Goal: Transaction & Acquisition: Purchase product/service

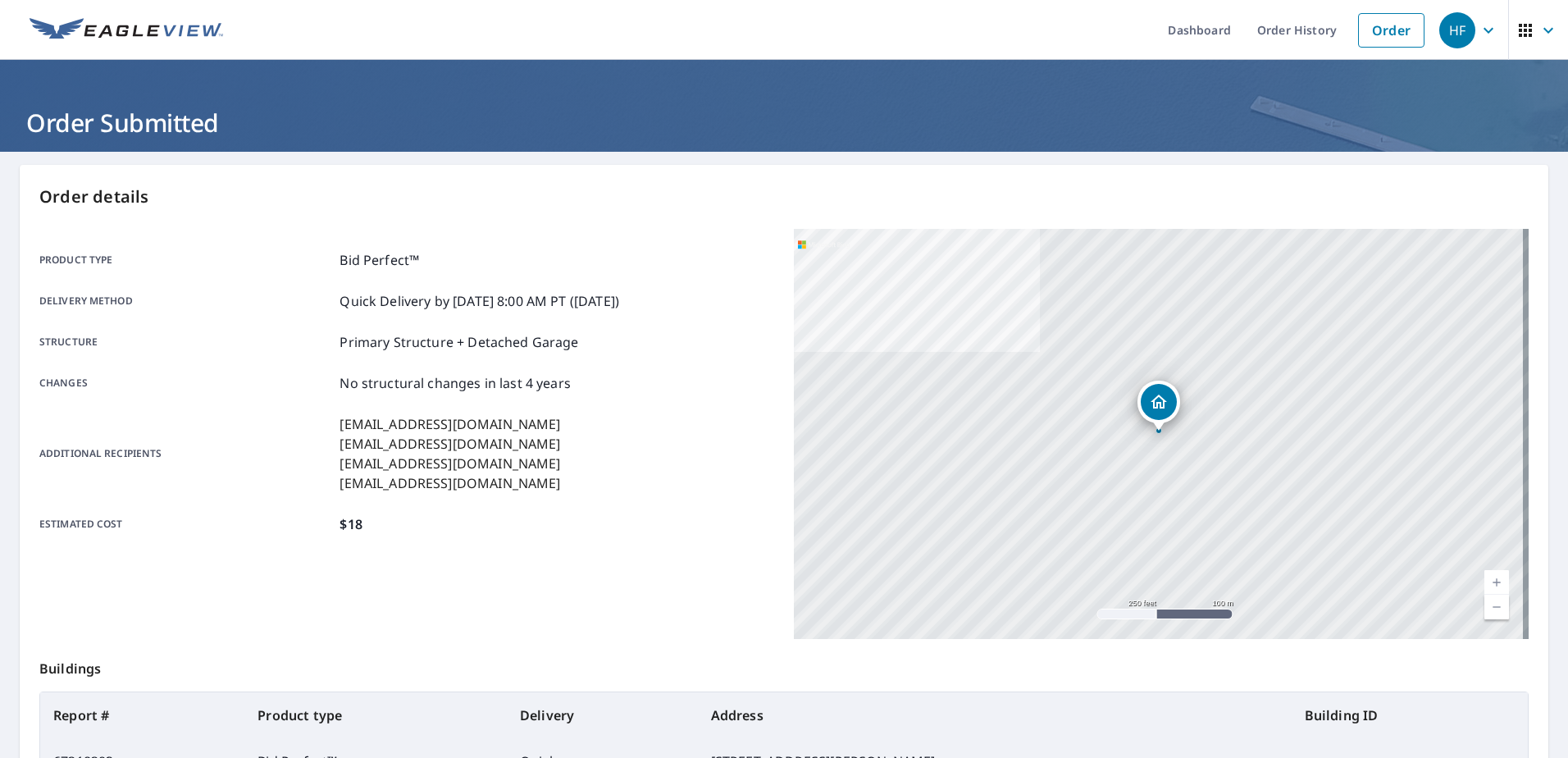
click at [1383, 31] on link "Order" at bounding box center [1391, 30] width 67 height 34
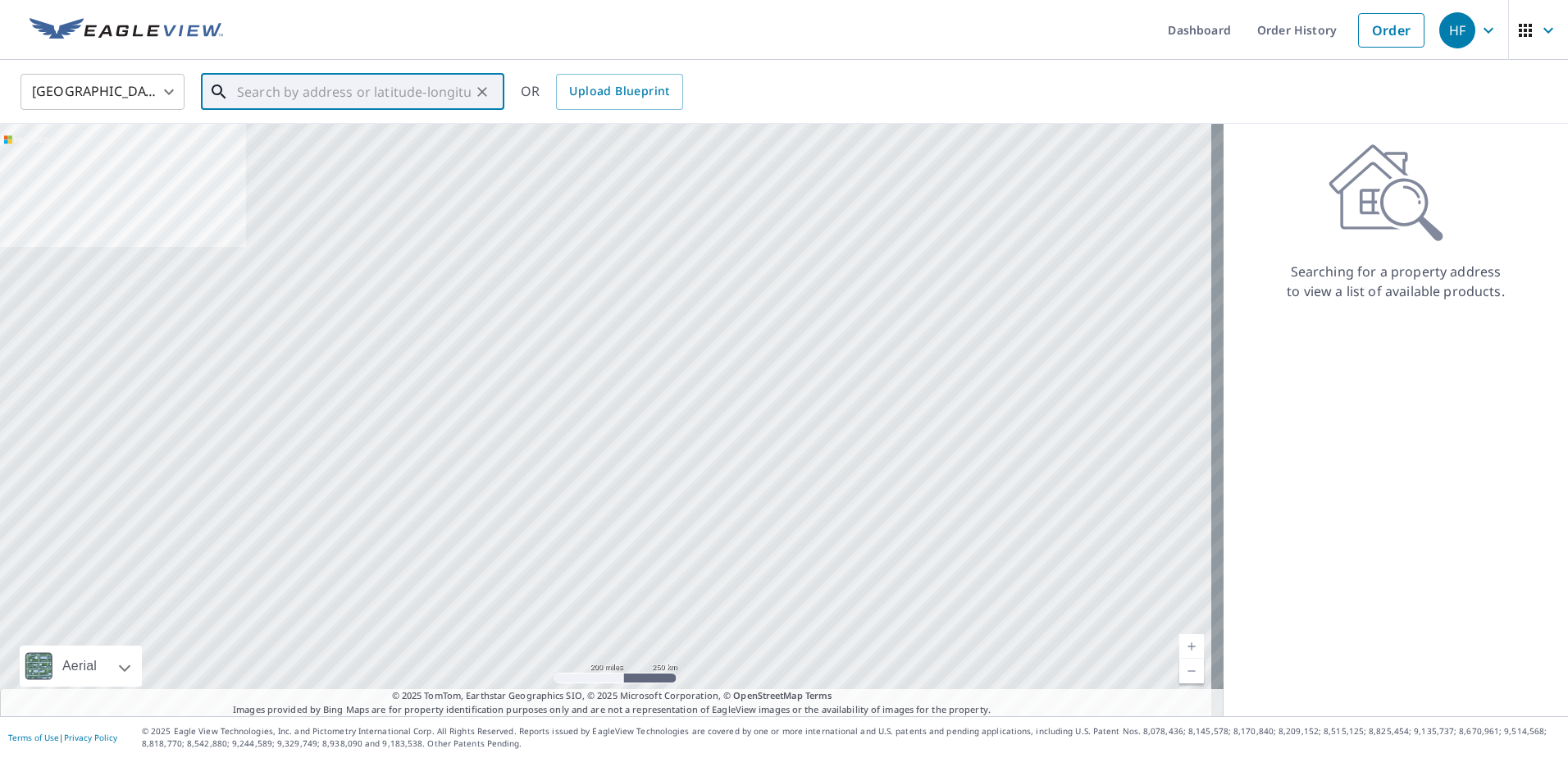
click at [340, 88] on input "text" at bounding box center [354, 92] width 234 height 46
paste input "[STREET_ADDRESS][PERSON_NAME]"
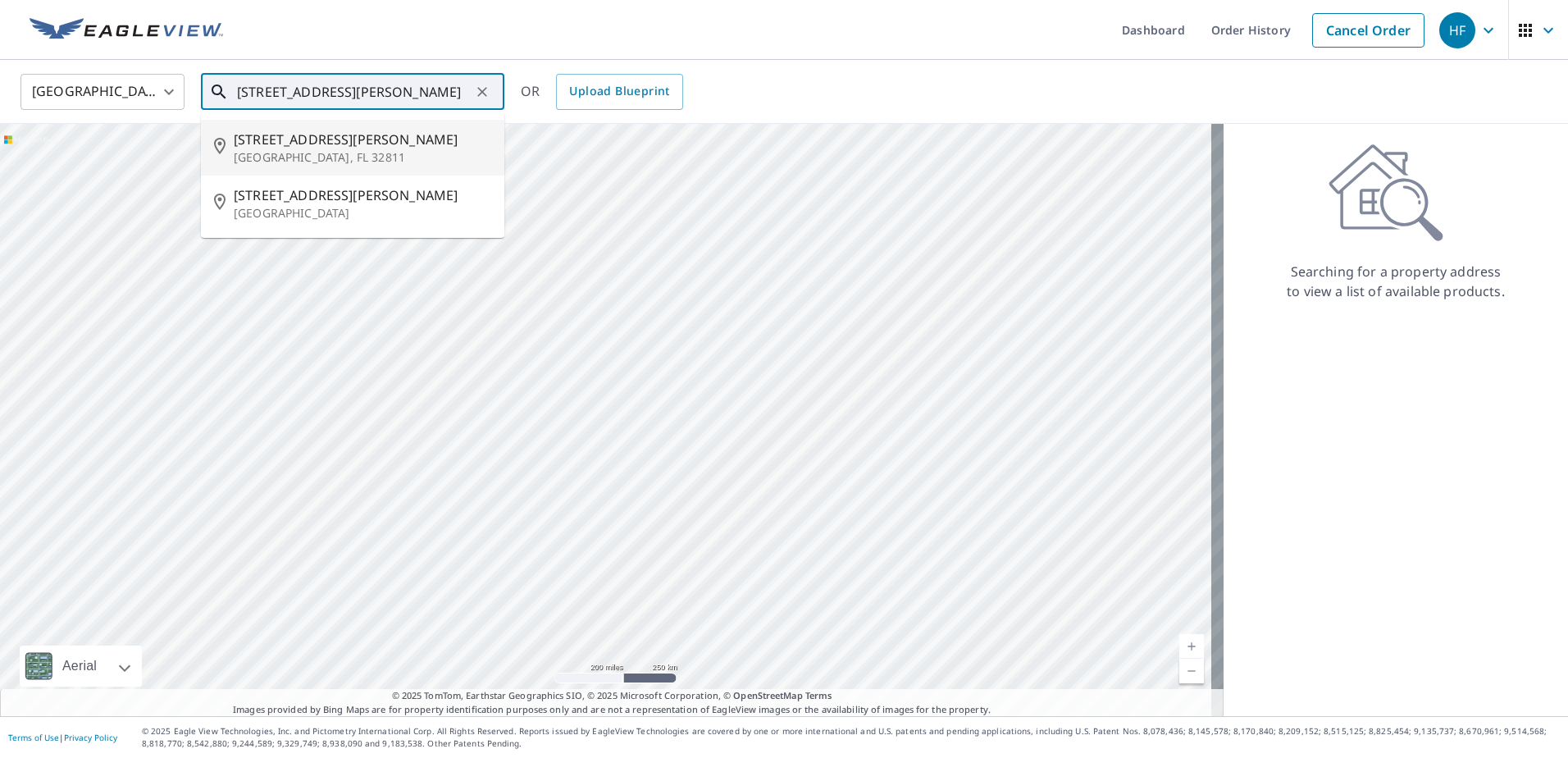
click at [329, 154] on p "[GEOGRAPHIC_DATA], FL 32811" at bounding box center [363, 157] width 258 height 16
type input "[STREET_ADDRESS][PERSON_NAME]"
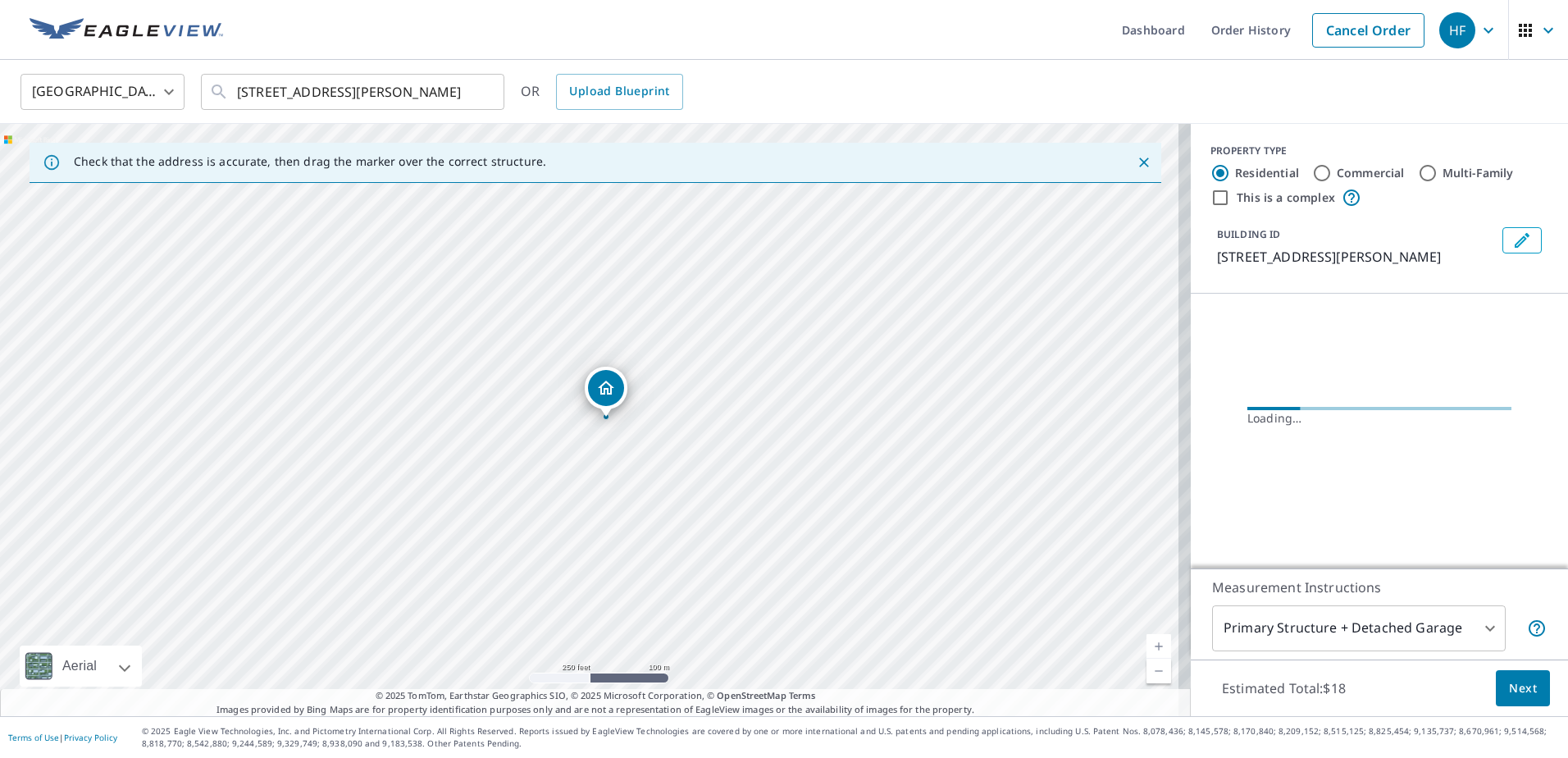
click at [1518, 696] on span "Next" at bounding box center [1523, 688] width 28 height 21
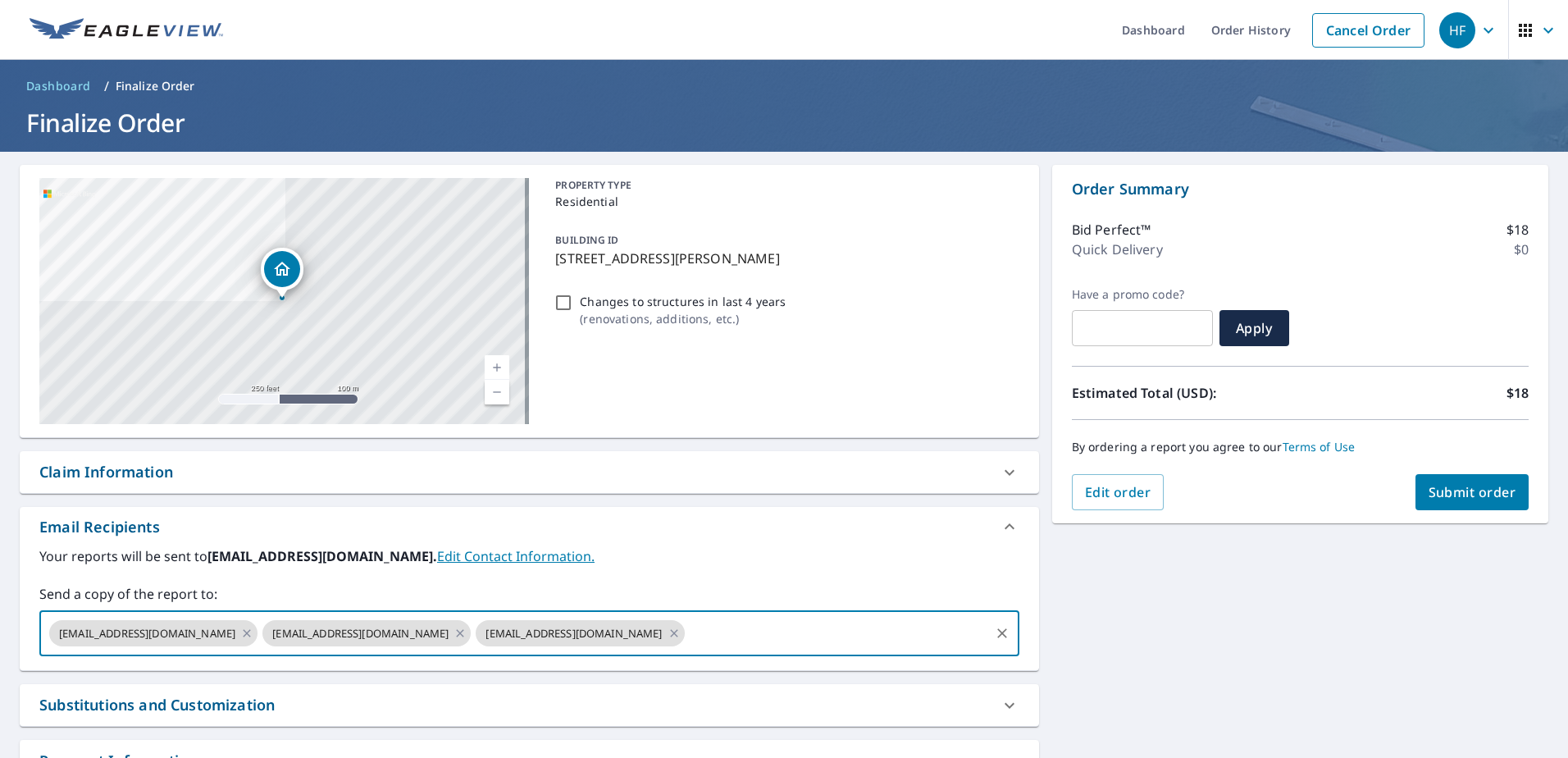
click at [749, 641] on input "text" at bounding box center [837, 632] width 301 height 31
paste input "[EMAIL_ADDRESS][DOMAIN_NAME]"
type input "[EMAIL_ADDRESS][DOMAIN_NAME]"
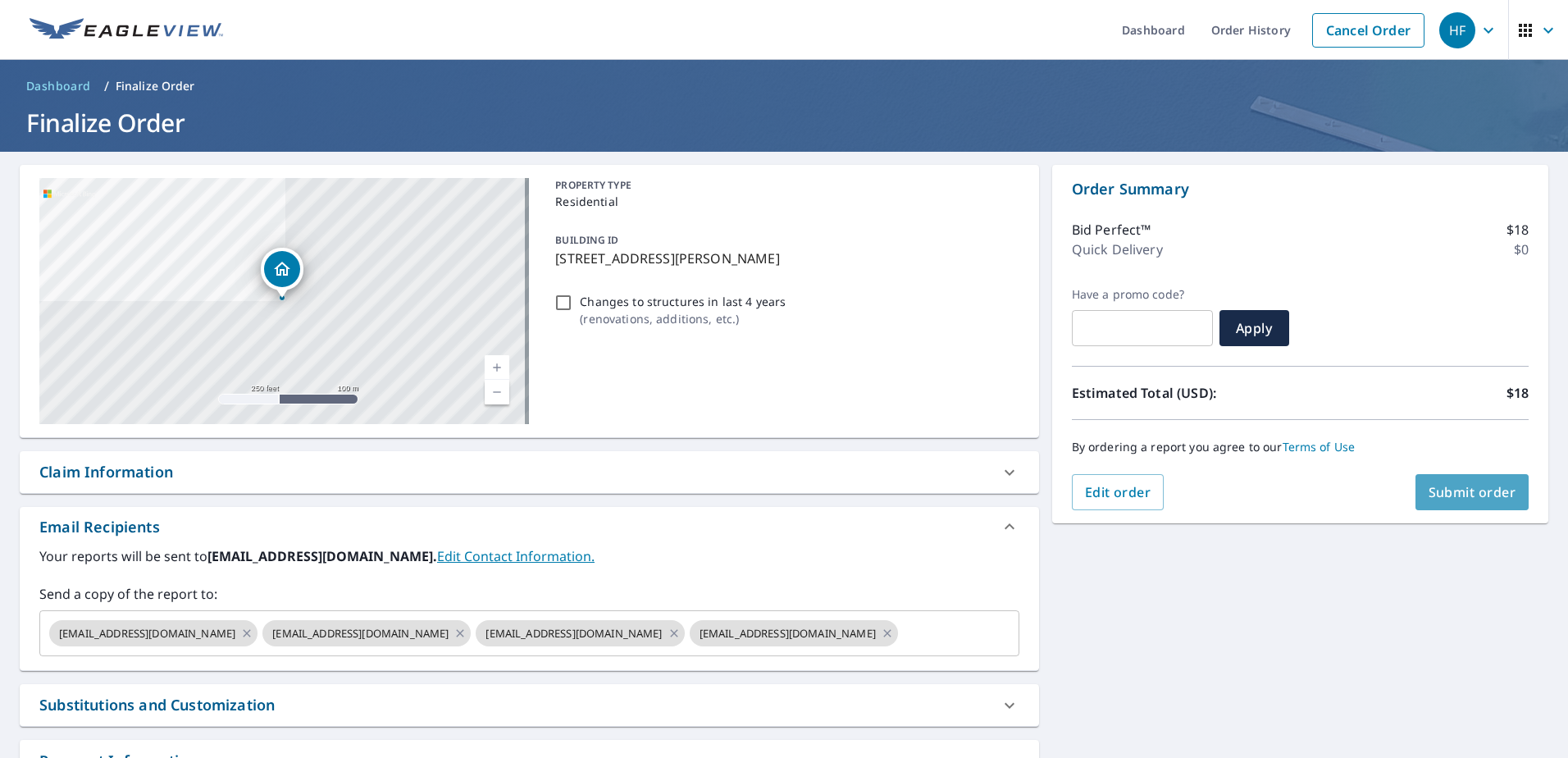
click at [1483, 504] on button "Submit order" at bounding box center [1473, 492] width 114 height 36
checkbox input "true"
